Goal: Transaction & Acquisition: Purchase product/service

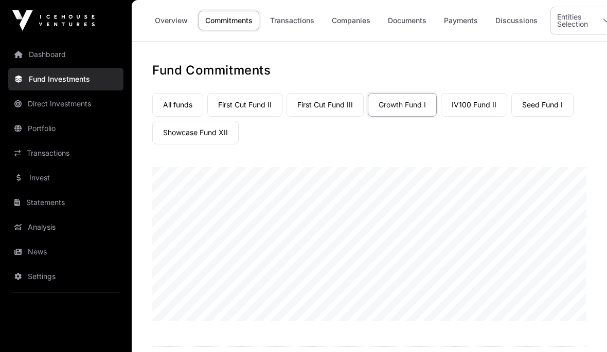
click at [178, 108] on link "All funds" at bounding box center [177, 105] width 51 height 24
click at [343, 20] on link "Companies" at bounding box center [351, 21] width 52 height 20
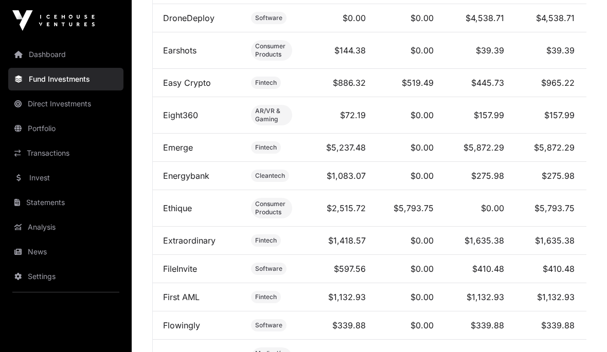
scroll to position [1838, 0]
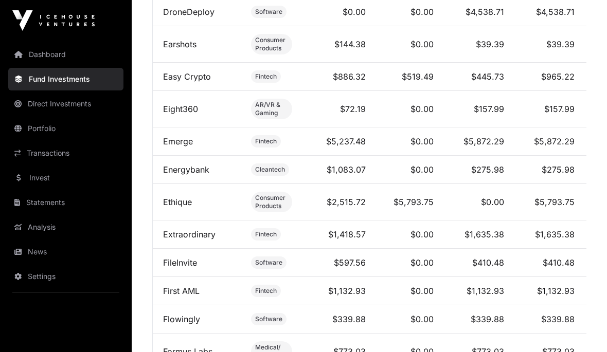
click at [42, 173] on link "Invest" at bounding box center [65, 178] width 115 height 23
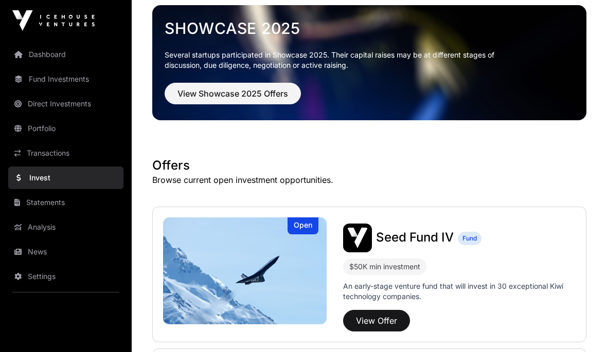
scroll to position [54, 0]
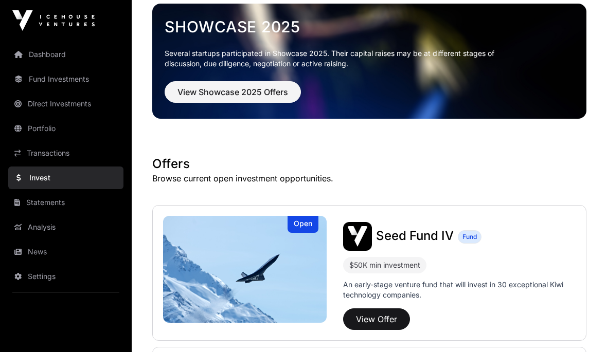
click at [383, 316] on button "View Offer" at bounding box center [376, 319] width 67 height 22
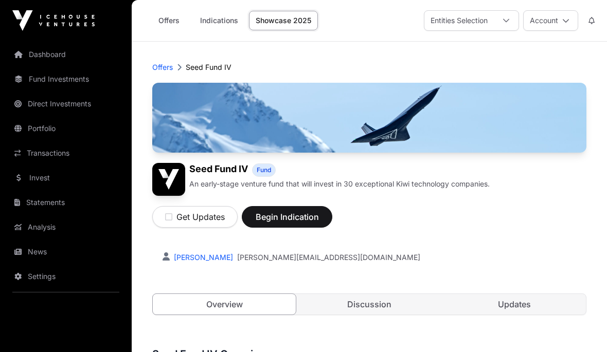
click at [166, 23] on link "Offers" at bounding box center [168, 21] width 41 height 20
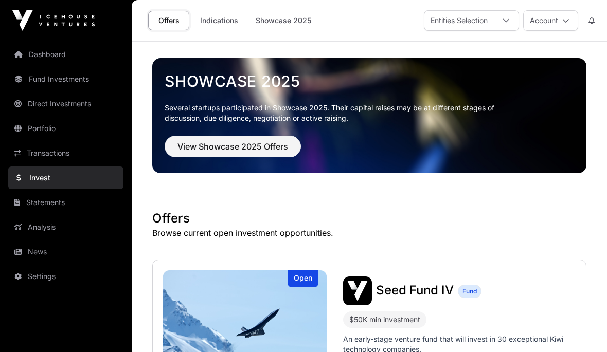
click at [42, 173] on link "Invest" at bounding box center [65, 178] width 115 height 23
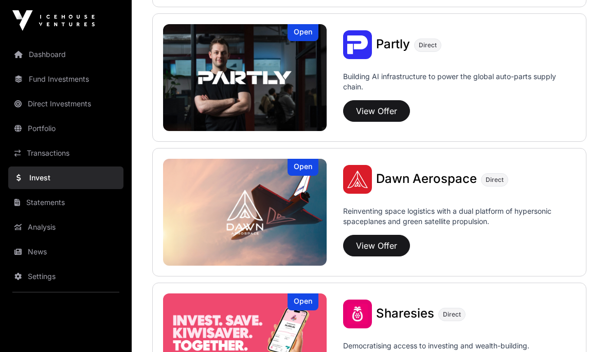
scroll to position [1062, 0]
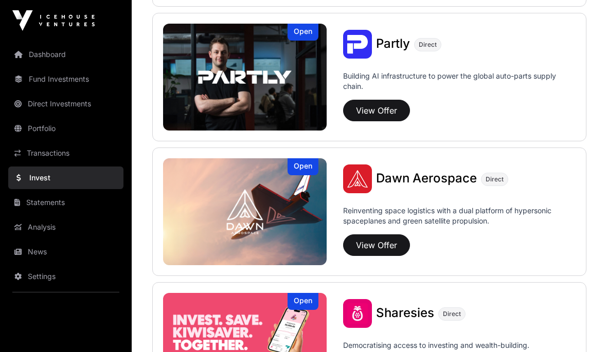
click at [379, 247] on button "View Offer" at bounding box center [376, 245] width 67 height 22
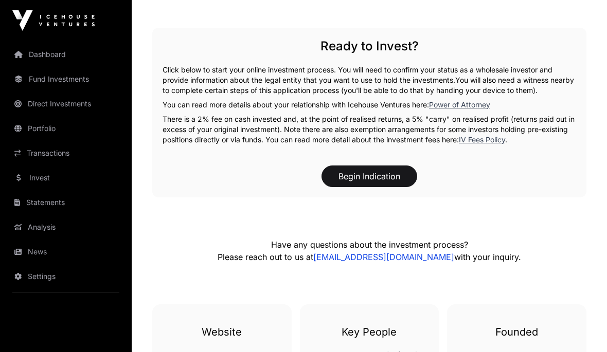
scroll to position [1423, 0]
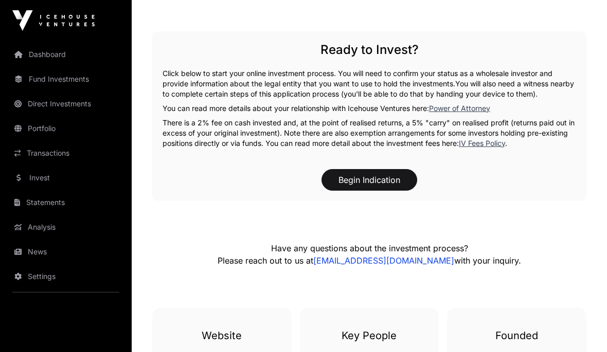
click at [374, 169] on button "Begin Indication" at bounding box center [369, 180] width 96 height 22
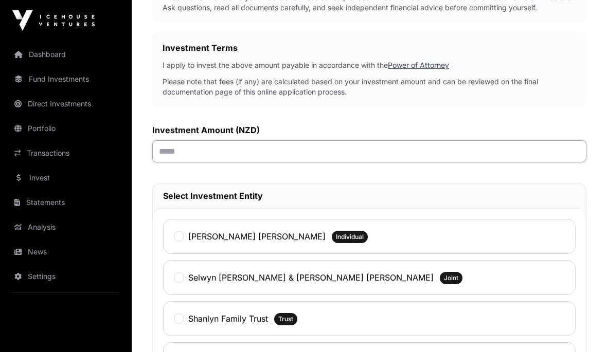
click at [313, 155] on input "text" at bounding box center [369, 151] width 434 height 22
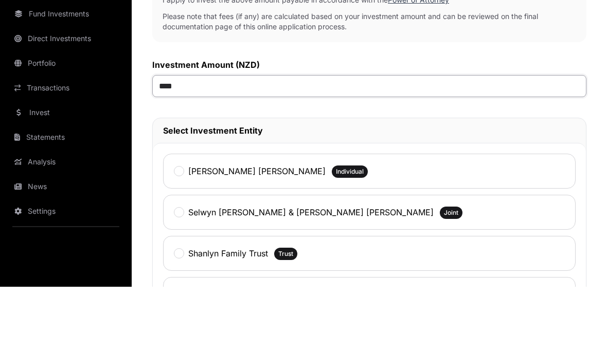
type input "******"
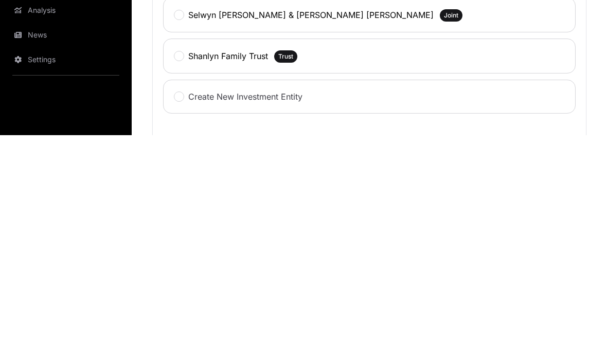
scroll to position [344, 0]
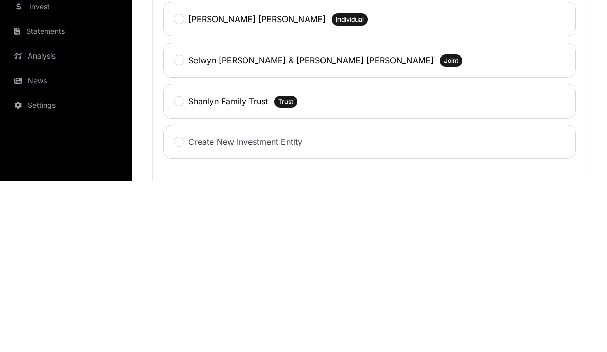
click at [194, 266] on div "Shanlyn Family Trust" at bounding box center [221, 272] width 94 height 13
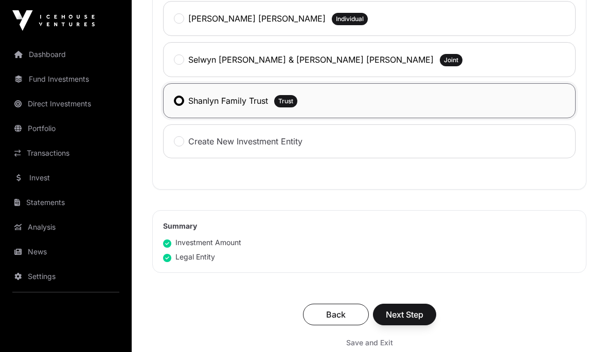
click at [415, 314] on span "Next Step" at bounding box center [405, 314] width 38 height 12
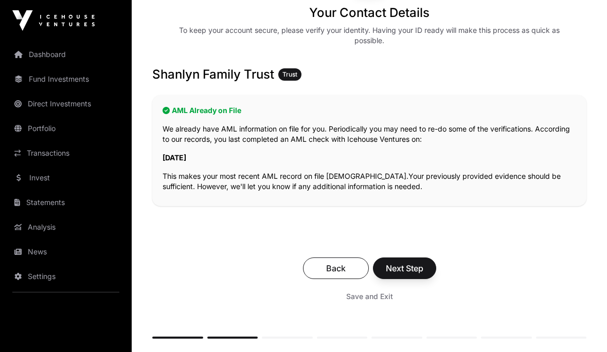
scroll to position [157, 0]
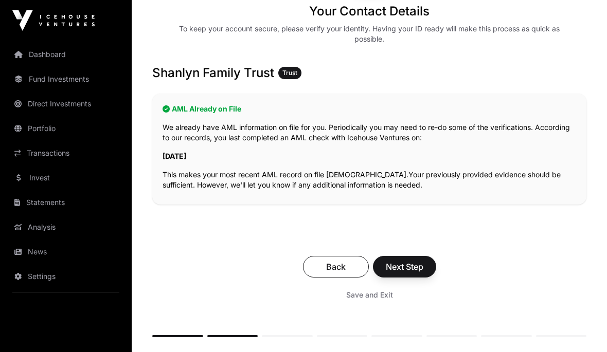
click at [410, 263] on span "Next Step" at bounding box center [405, 267] width 38 height 12
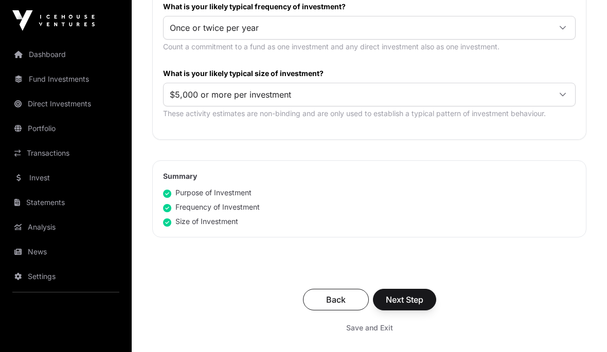
scroll to position [598, 0]
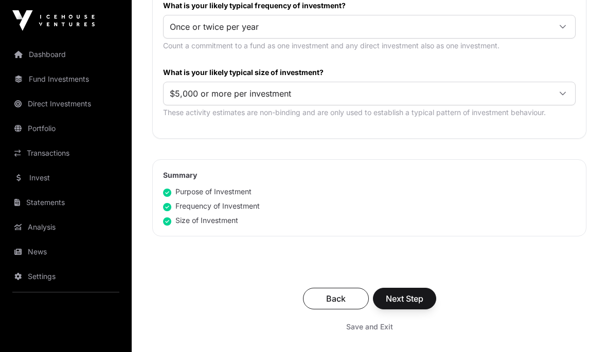
click at [412, 294] on span "Next Step" at bounding box center [405, 299] width 38 height 12
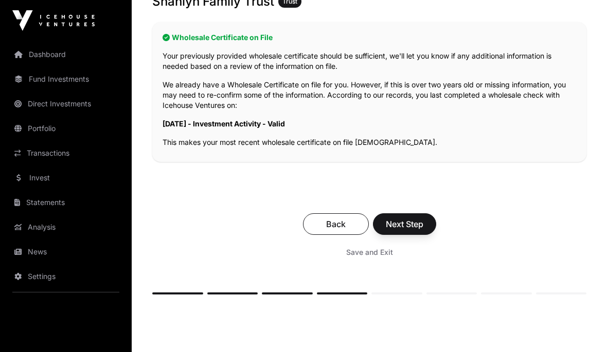
scroll to position [234, 0]
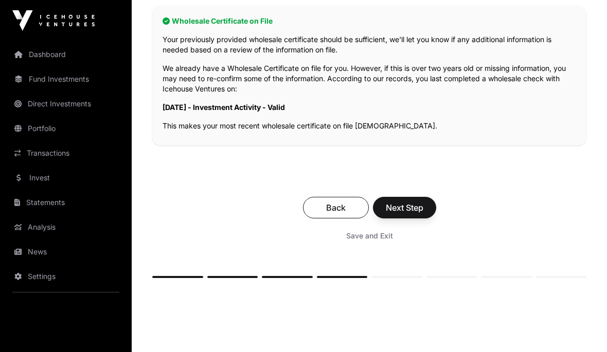
click at [408, 210] on span "Next Step" at bounding box center [405, 208] width 38 height 12
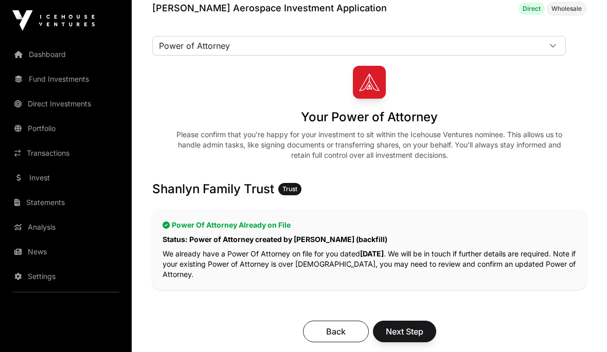
scroll to position [52, 0]
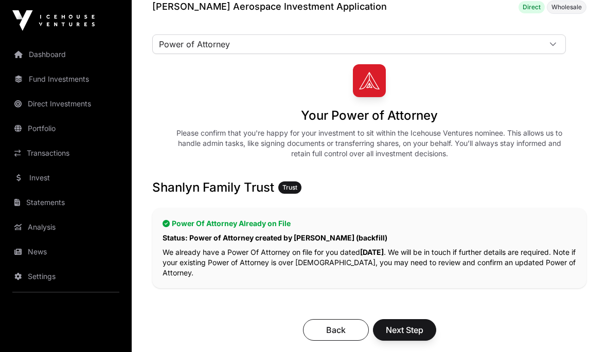
click at [409, 327] on span "Next Step" at bounding box center [405, 330] width 38 height 12
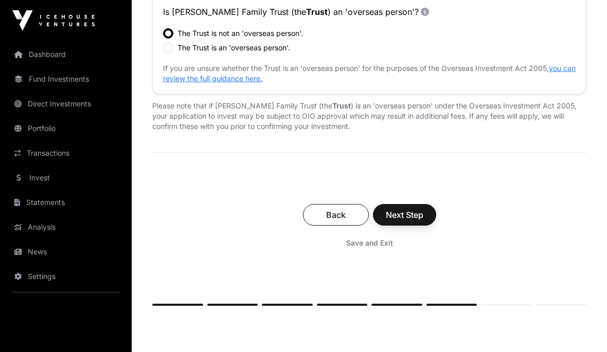
scroll to position [444, 0]
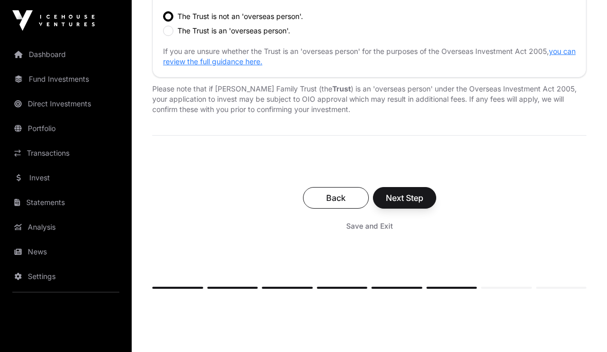
click at [405, 195] on span "Next Step" at bounding box center [405, 198] width 38 height 12
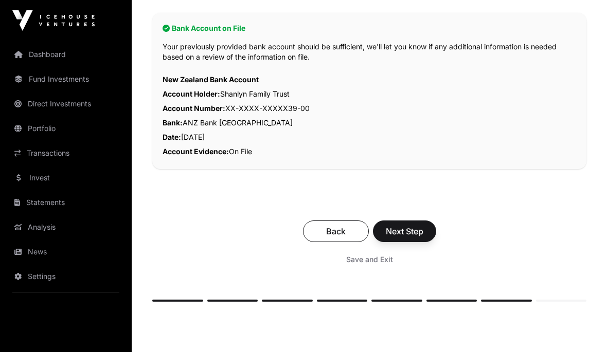
scroll to position [235, 0]
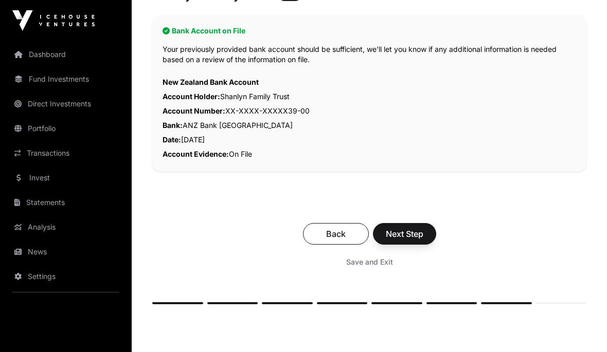
click at [411, 229] on span "Next Step" at bounding box center [405, 234] width 38 height 12
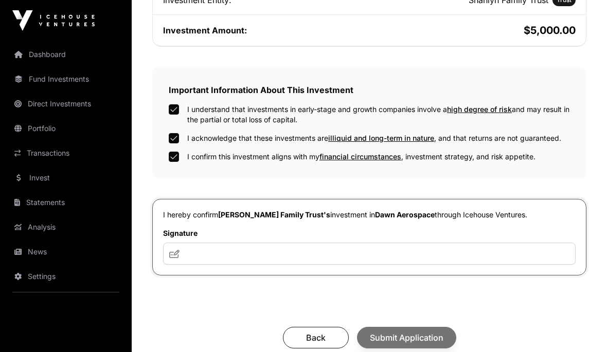
scroll to position [302, 0]
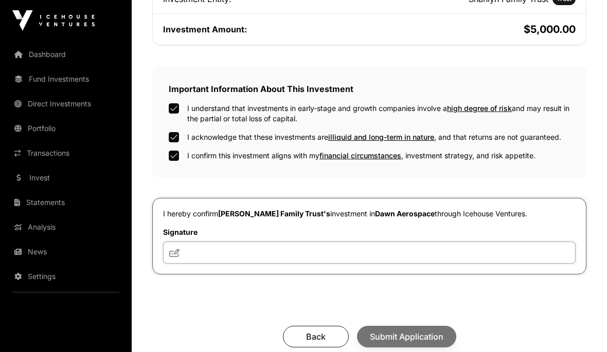
click at [172, 246] on input "text" at bounding box center [369, 253] width 412 height 22
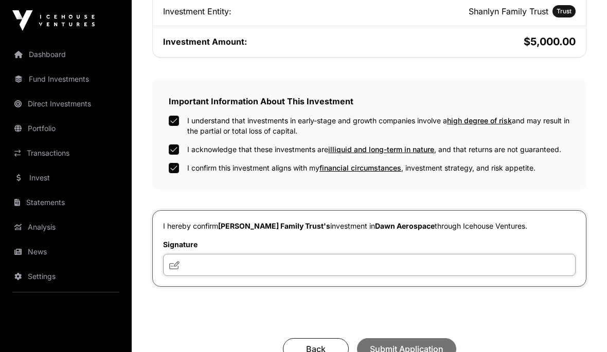
scroll to position [288, 0]
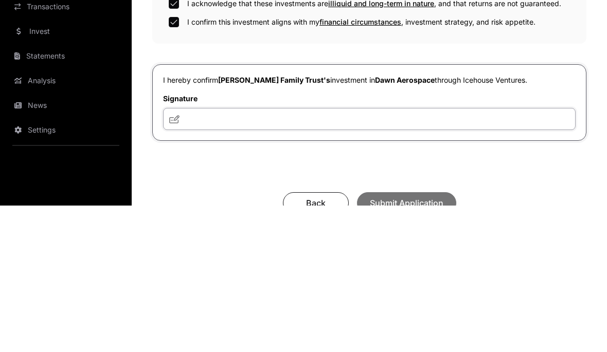
type input "*"
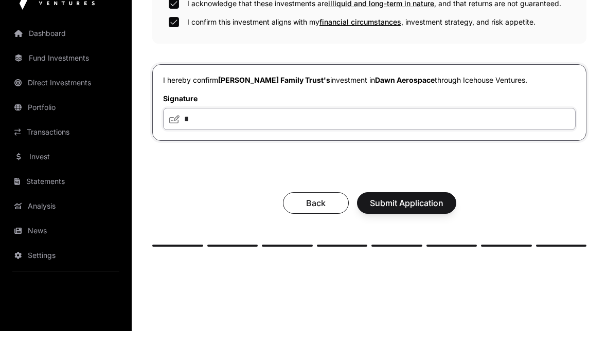
scroll to position [420, 0]
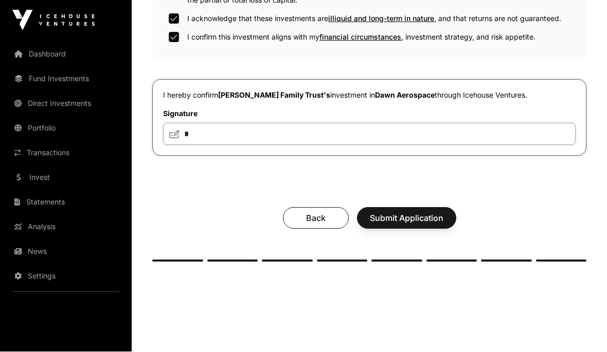
click at [204, 137] on input "*" at bounding box center [369, 134] width 412 height 22
type input "**********"
click at [239, 203] on div "Back Submit Application" at bounding box center [369, 218] width 434 height 42
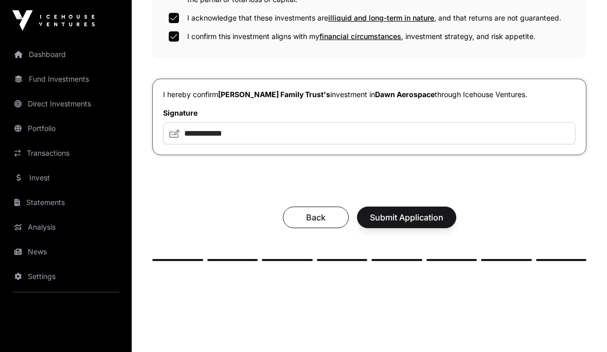
scroll to position [421, 0]
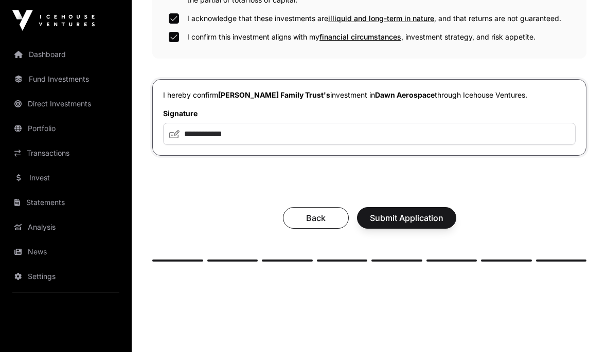
click at [438, 212] on button "Submit Application" at bounding box center [406, 218] width 99 height 22
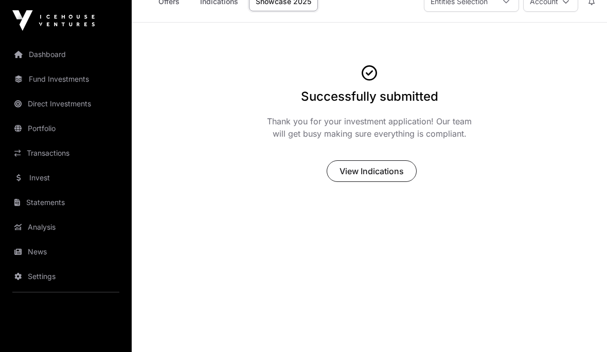
scroll to position [21, 0]
